Goal: Transaction & Acquisition: Purchase product/service

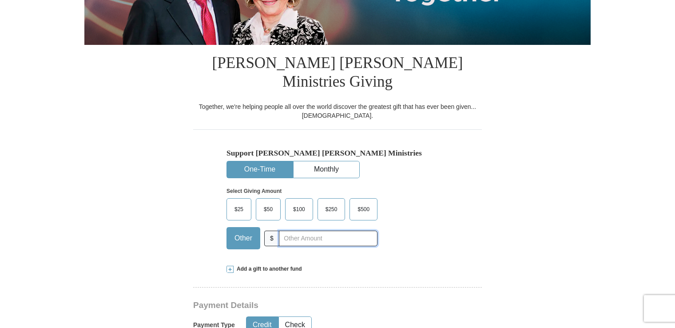
click at [286, 230] on input "text" at bounding box center [328, 238] width 99 height 16
type input "10"
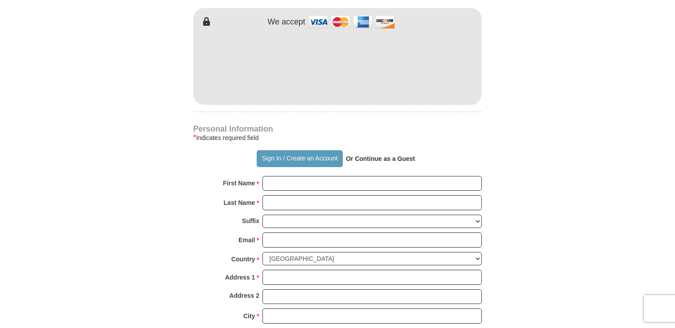
scroll to position [577, 0]
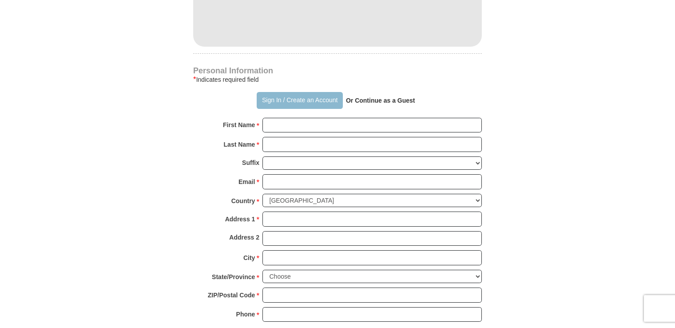
click at [313, 92] on button "Sign In / Create an Account" at bounding box center [300, 100] width 86 height 17
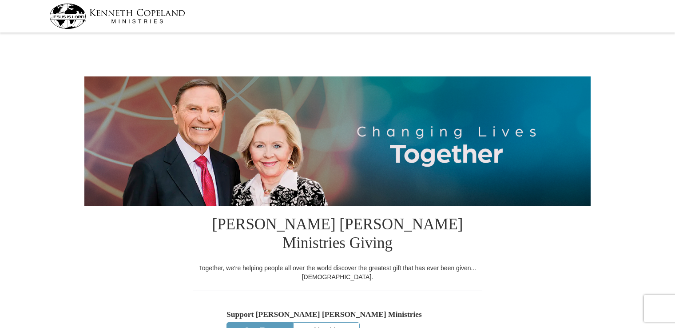
select select "OK"
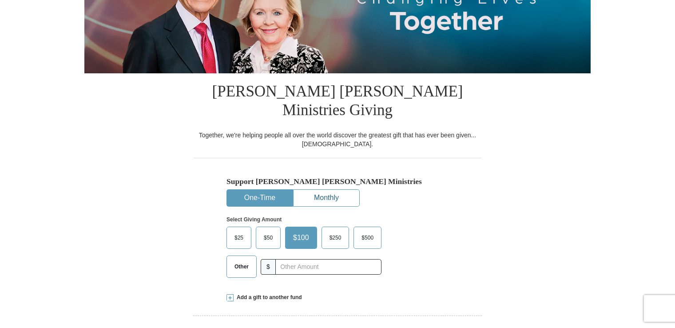
scroll to position [133, 0]
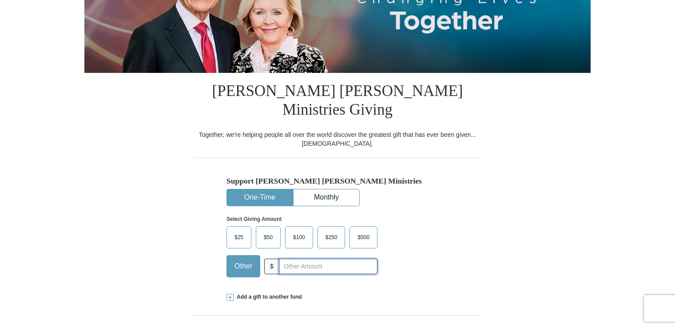
click at [287, 258] on input "text" at bounding box center [328, 266] width 99 height 16
type input "10"
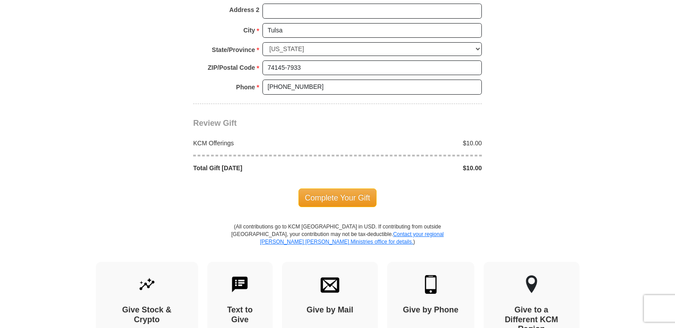
scroll to position [444, 0]
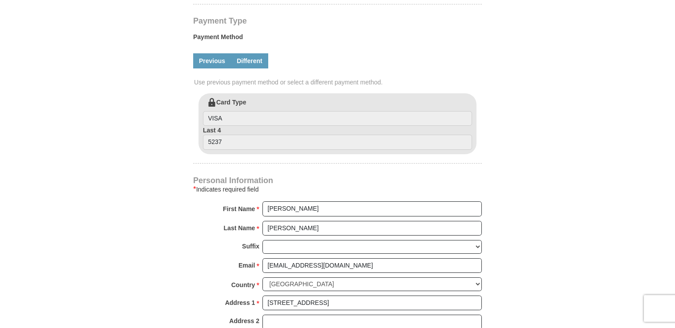
click at [260, 53] on link "Different" at bounding box center [249, 60] width 37 height 15
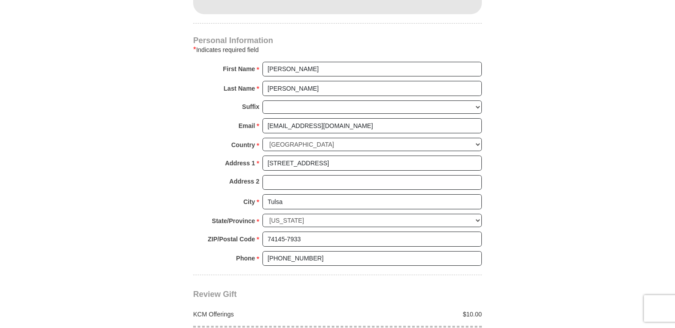
scroll to position [755, 0]
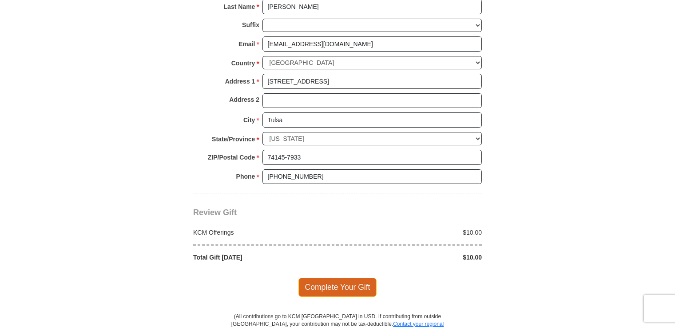
click at [359, 277] on span "Complete Your Gift" at bounding box center [337, 286] width 79 height 19
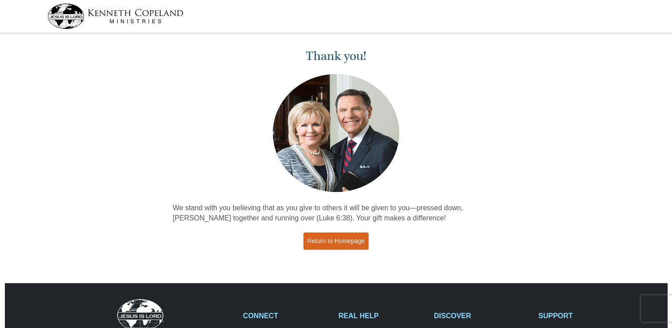
click at [338, 241] on link "Return to Homepage" at bounding box center [336, 240] width 66 height 17
